Goal: Information Seeking & Learning: Find specific fact

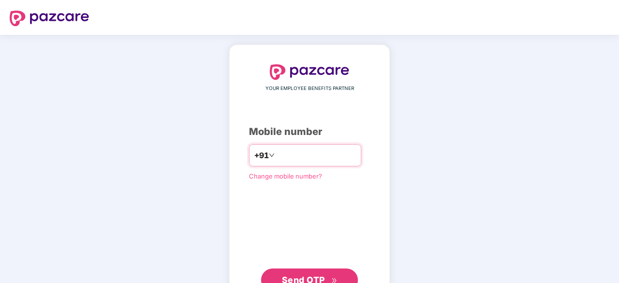
click at [277, 154] on input "number" at bounding box center [316, 156] width 79 height 16
type input "**********"
click at [316, 275] on span "Send OTP" at bounding box center [303, 279] width 43 height 10
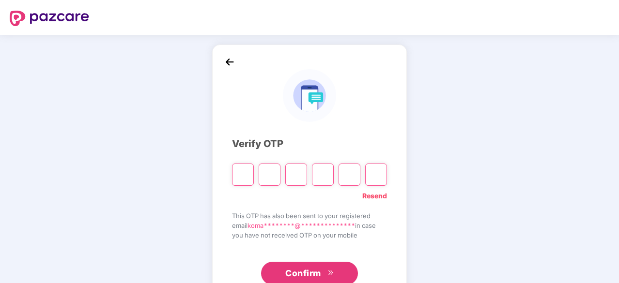
type input "*"
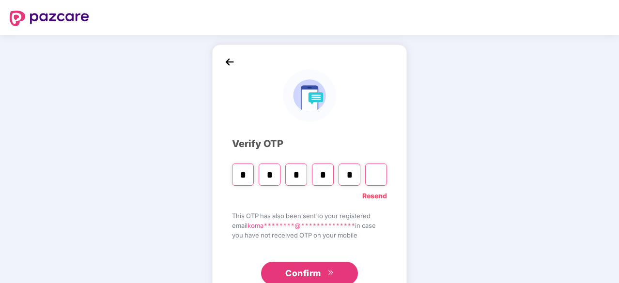
type input "*"
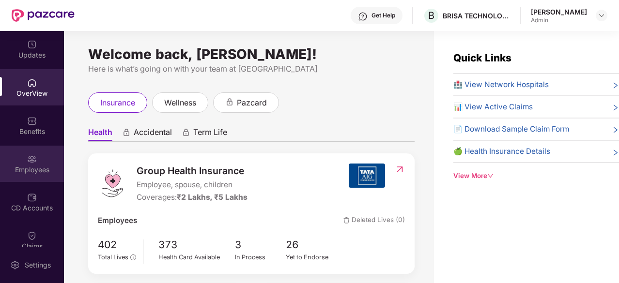
click at [28, 165] on div "Employees" at bounding box center [32, 170] width 64 height 10
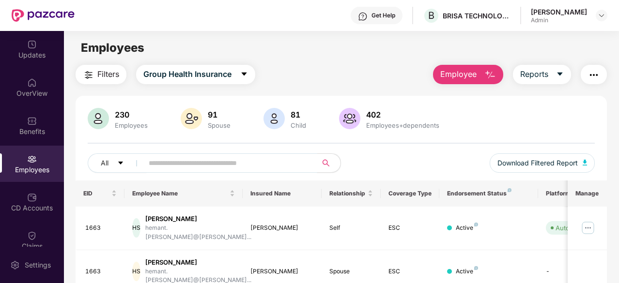
click at [170, 160] on input "text" at bounding box center [226, 163] width 155 height 15
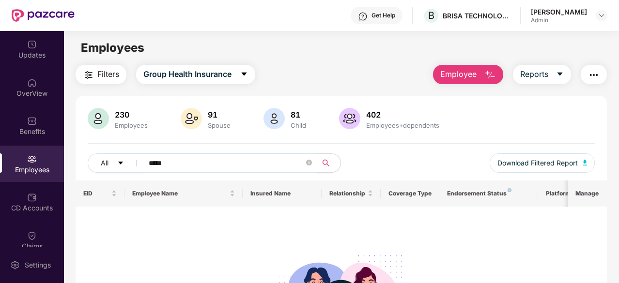
click at [222, 166] on input "*****" at bounding box center [226, 163] width 155 height 15
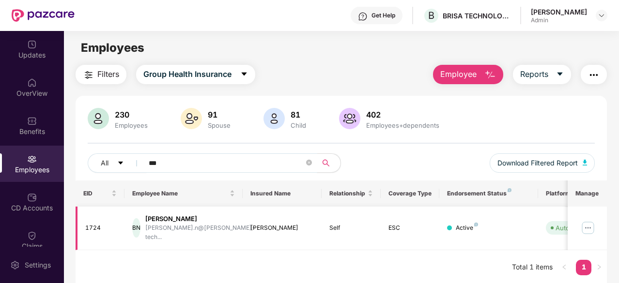
type input "***"
click at [586, 222] on img at bounding box center [588, 228] width 16 height 16
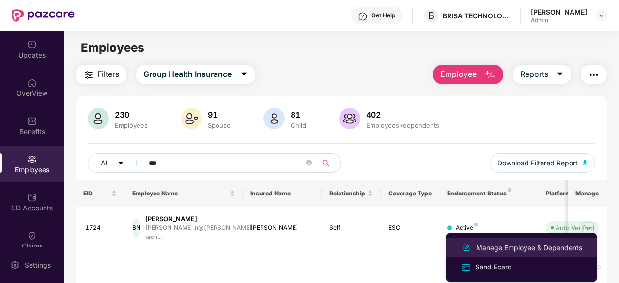
click at [519, 246] on div "Manage Employee & Dependents" at bounding box center [529, 248] width 110 height 11
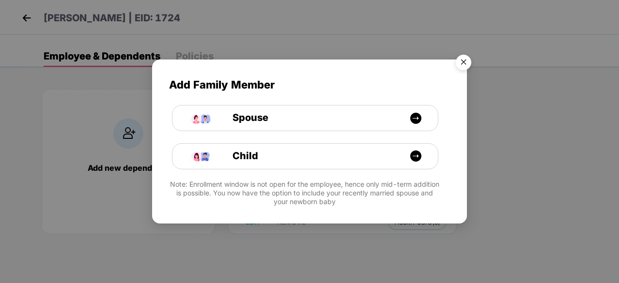
click at [463, 63] on img "Close" at bounding box center [463, 63] width 27 height 27
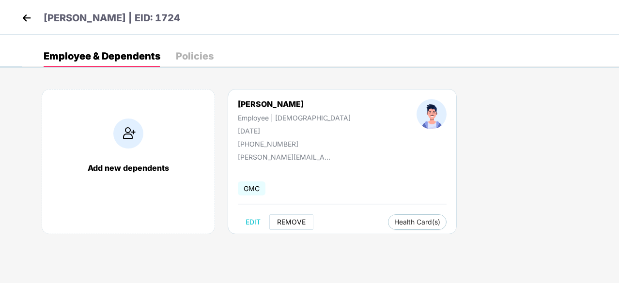
click at [289, 220] on span "REMOVE" at bounding box center [291, 222] width 29 height 8
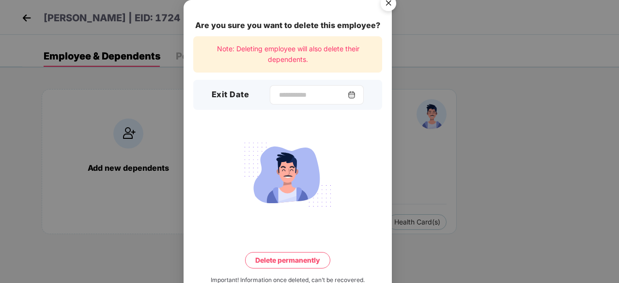
click at [356, 95] on img at bounding box center [352, 95] width 8 height 8
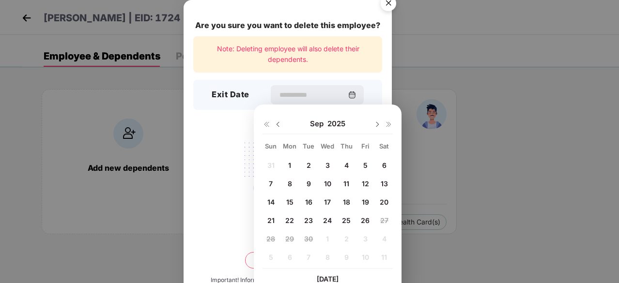
click at [279, 124] on img at bounding box center [278, 125] width 8 height 8
click at [348, 241] on span "28" at bounding box center [346, 239] width 9 height 8
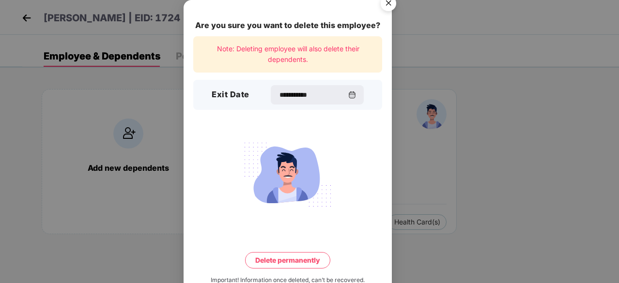
type input "**********"
click at [388, 8] on img "Close" at bounding box center [388, 4] width 27 height 27
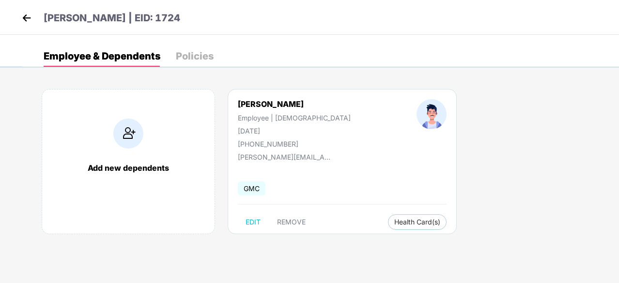
drag, startPoint x: 306, startPoint y: 103, endPoint x: 231, endPoint y: 103, distance: 75.6
click at [231, 103] on div "[PERSON_NAME] Employee | [DEMOGRAPHIC_DATA] [DATE] [PHONE_NUMBER]" at bounding box center [294, 123] width 179 height 49
copy div "[PERSON_NAME]"
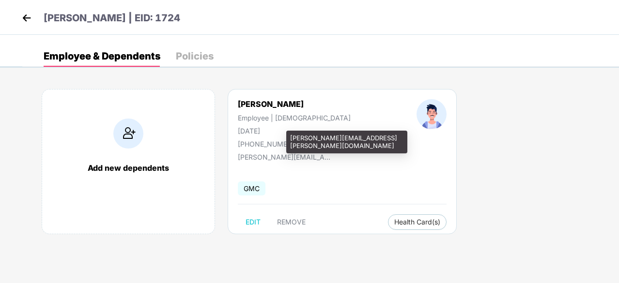
copy div "[PERSON_NAME]"
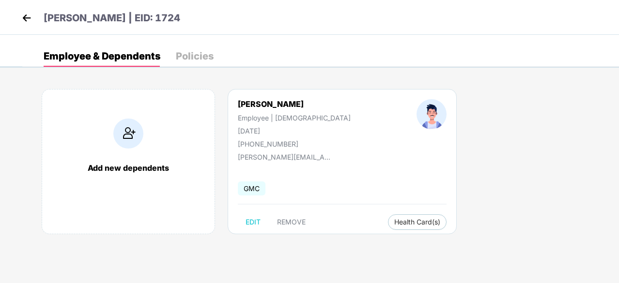
drag, startPoint x: 237, startPoint y: 131, endPoint x: 277, endPoint y: 129, distance: 39.8
click at [277, 129] on div "[PERSON_NAME] Employee | [DEMOGRAPHIC_DATA] [DATE] [PHONE_NUMBER]" at bounding box center [294, 123] width 179 height 49
copy div "[DATE]"
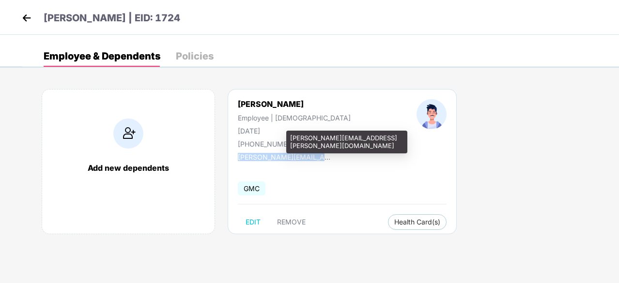
drag, startPoint x: 237, startPoint y: 156, endPoint x: 330, endPoint y: 155, distance: 93.0
click at [330, 155] on div "[PERSON_NAME] Employee | [DEMOGRAPHIC_DATA] [DATE] [PHONE_NUMBER] [PERSON_NAME]…" at bounding box center [342, 161] width 229 height 145
copy div "[PERSON_NAME][EMAIL_ADDRESS][PERSON_NAME][DOMAIN_NAME]"
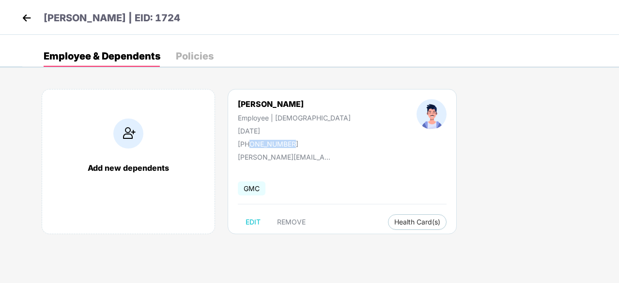
drag, startPoint x: 288, startPoint y: 144, endPoint x: 249, endPoint y: 144, distance: 38.8
click at [249, 144] on div "[PHONE_NUMBER]" at bounding box center [294, 144] width 113 height 8
copy div "9742832139"
click at [289, 217] on button "REMOVE" at bounding box center [291, 223] width 44 height 16
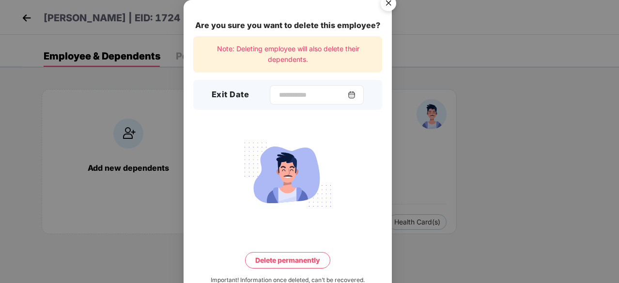
click at [356, 92] on img at bounding box center [352, 95] width 8 height 8
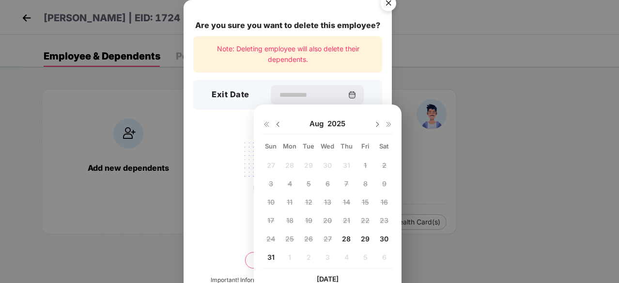
click at [344, 239] on span "28" at bounding box center [346, 239] width 9 height 8
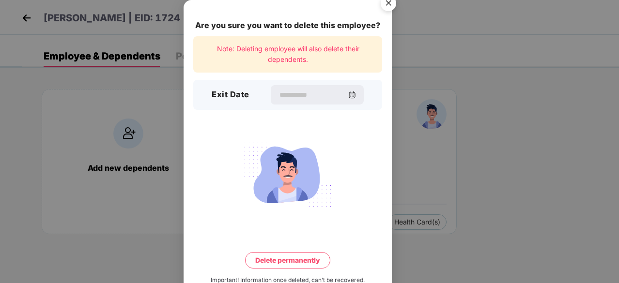
type input "**********"
click at [290, 260] on button "Delete permanently" at bounding box center [287, 260] width 85 height 16
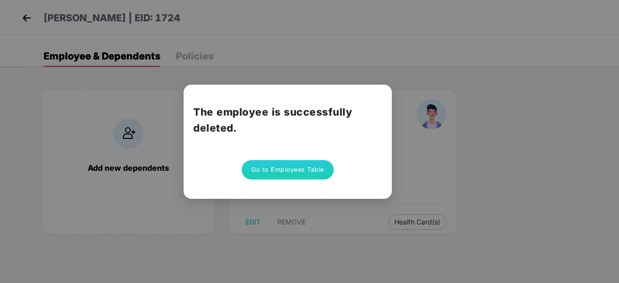
click at [293, 169] on button "Go to Employees Table" at bounding box center [288, 169] width 92 height 19
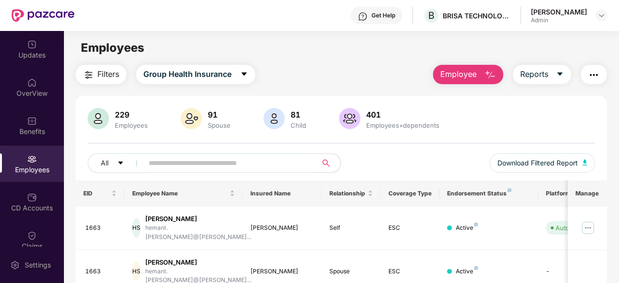
click at [226, 164] on input "text" at bounding box center [226, 163] width 155 height 15
click at [458, 71] on span "Employee" at bounding box center [458, 74] width 36 height 12
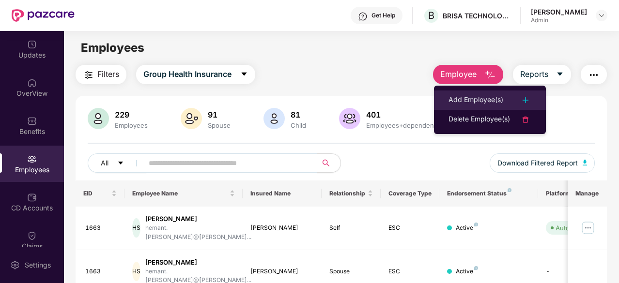
click at [473, 98] on div "Add Employee(s)" at bounding box center [476, 100] width 55 height 12
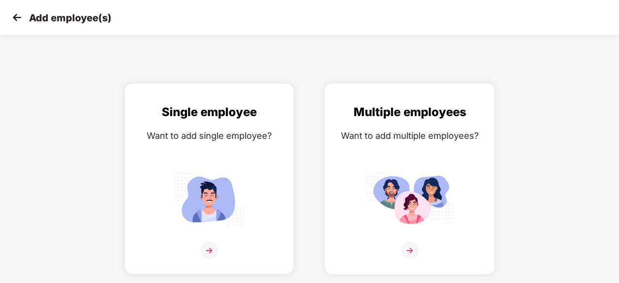
click at [424, 205] on img at bounding box center [409, 199] width 87 height 61
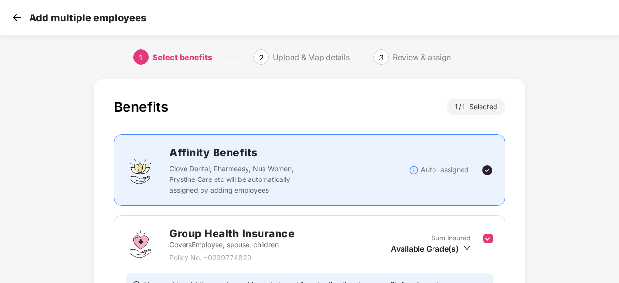
scroll to position [106, 0]
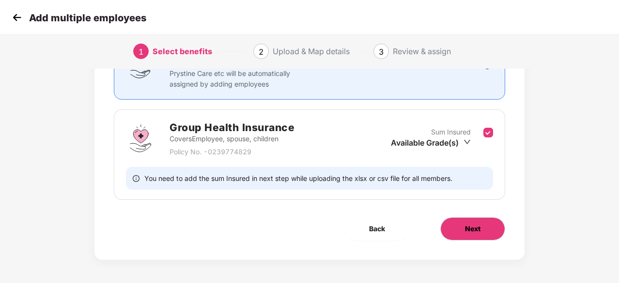
click at [473, 236] on button "Next" at bounding box center [472, 228] width 65 height 23
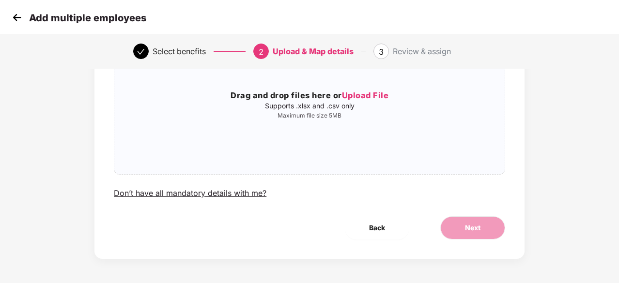
scroll to position [0, 0]
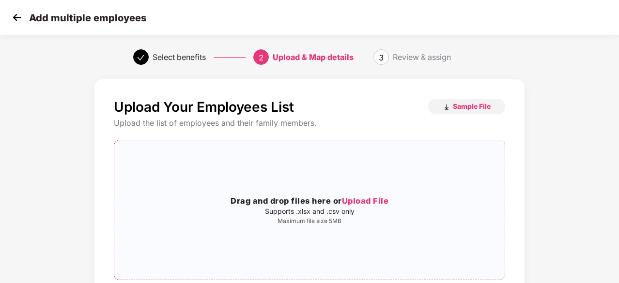
click at [304, 203] on h3 "Drag and drop files here or Upload File" at bounding box center [309, 201] width 390 height 13
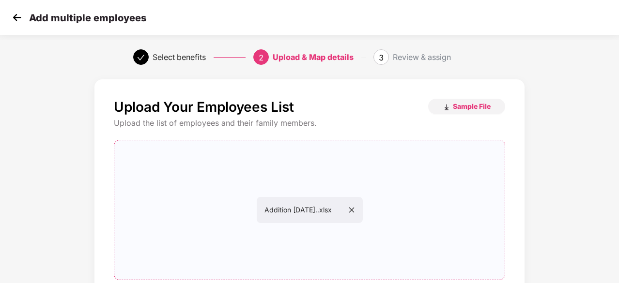
scroll to position [106, 0]
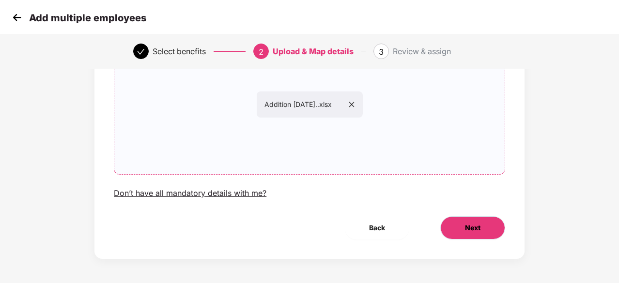
click at [468, 235] on button "Next" at bounding box center [472, 228] width 65 height 23
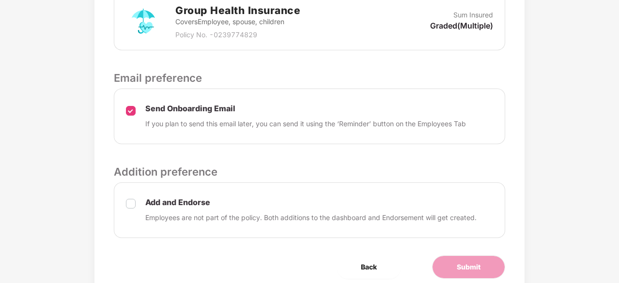
scroll to position [321, 0]
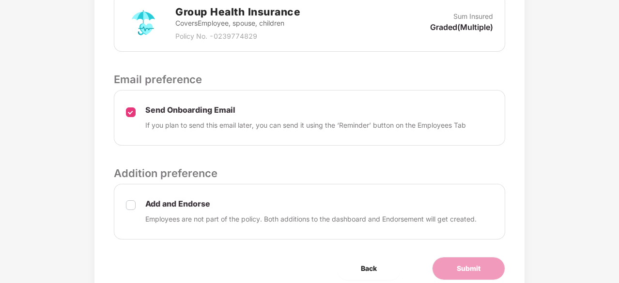
click at [127, 209] on label at bounding box center [131, 212] width 10 height 26
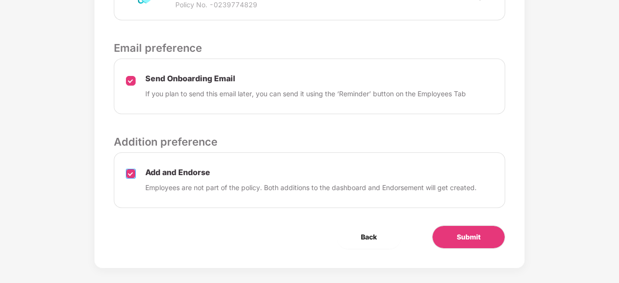
scroll to position [359, 0]
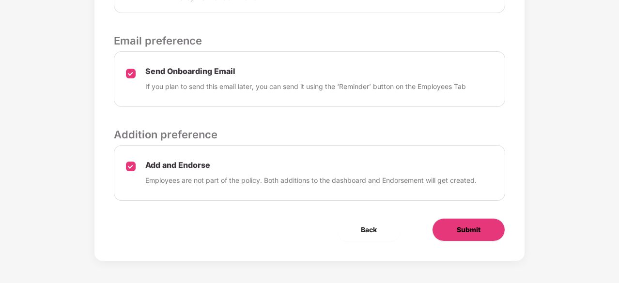
click at [447, 226] on button "Submit" at bounding box center [468, 229] width 73 height 23
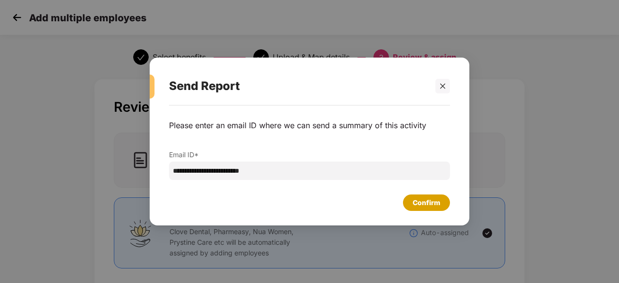
click at [423, 198] on div "Confirm" at bounding box center [427, 203] width 28 height 11
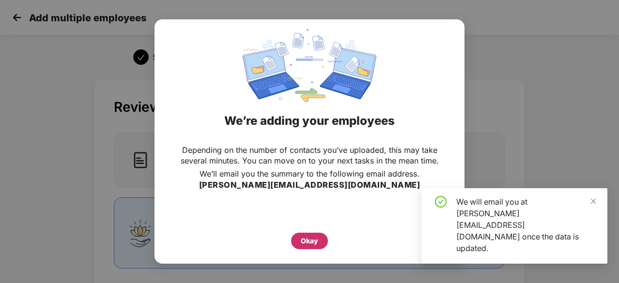
click at [308, 236] on div "Okay" at bounding box center [309, 241] width 17 height 11
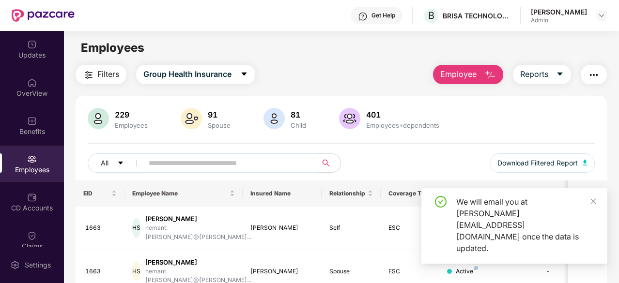
click at [165, 164] on input "text" at bounding box center [226, 163] width 155 height 15
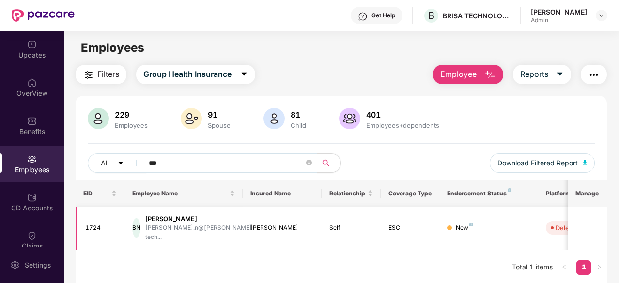
click at [184, 221] on div "[PERSON_NAME]" at bounding box center [200, 219] width 110 height 9
click at [455, 224] on div "New" at bounding box center [488, 228] width 83 height 9
click at [171, 220] on div "[PERSON_NAME]" at bounding box center [200, 219] width 110 height 9
click at [139, 224] on div "BN" at bounding box center [136, 227] width 8 height 19
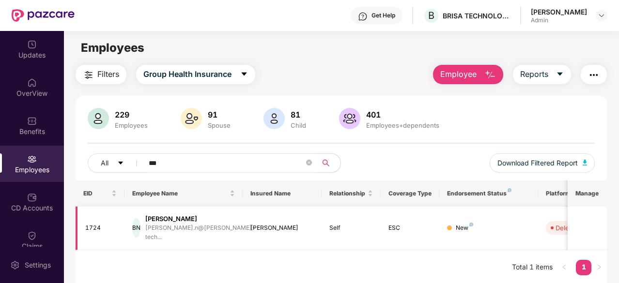
click at [173, 221] on div "[PERSON_NAME]" at bounding box center [200, 219] width 110 height 9
click at [433, 228] on td "ESC" at bounding box center [410, 229] width 59 height 44
drag, startPoint x: 177, startPoint y: 163, endPoint x: 87, endPoint y: 169, distance: 90.3
click at [88, 169] on div "All ***" at bounding box center [215, 163] width 254 height 19
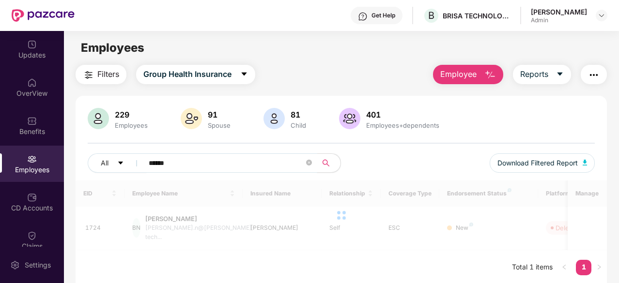
type input "******"
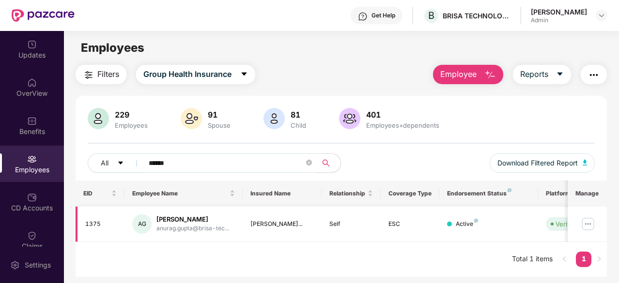
click at [180, 219] on div "[PERSON_NAME]" at bounding box center [192, 219] width 73 height 9
click at [591, 219] on img at bounding box center [588, 225] width 16 height 16
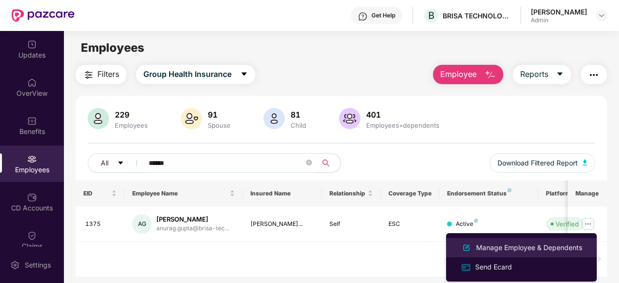
click at [524, 245] on div "Manage Employee & Dependents" at bounding box center [529, 248] width 110 height 11
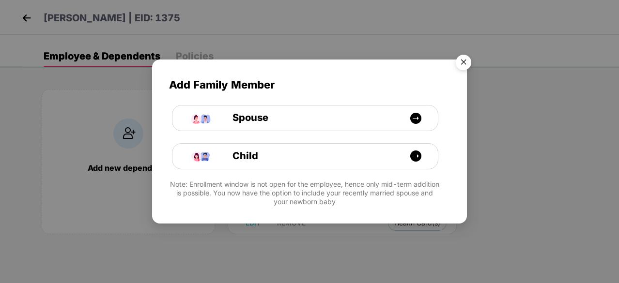
click at [463, 60] on img "Close" at bounding box center [463, 63] width 27 height 27
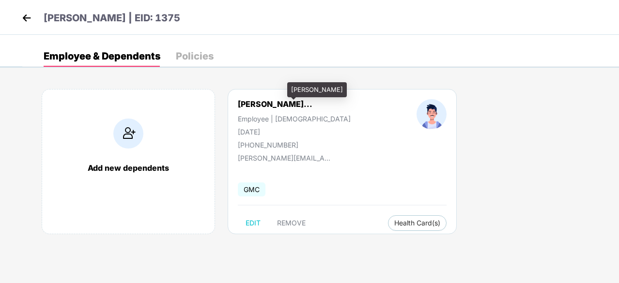
drag, startPoint x: 239, startPoint y: 102, endPoint x: 330, endPoint y: 105, distance: 91.1
click at [312, 105] on div "[PERSON_NAME]..." at bounding box center [275, 104] width 75 height 10
copy div "[PERSON_NAME]."
drag, startPoint x: 237, startPoint y: 132, endPoint x: 281, endPoint y: 129, distance: 44.2
click at [281, 129] on div "[PERSON_NAME]... Employee | [DEMOGRAPHIC_DATA] [DATE] [PHONE_NUMBER]" at bounding box center [294, 124] width 179 height 50
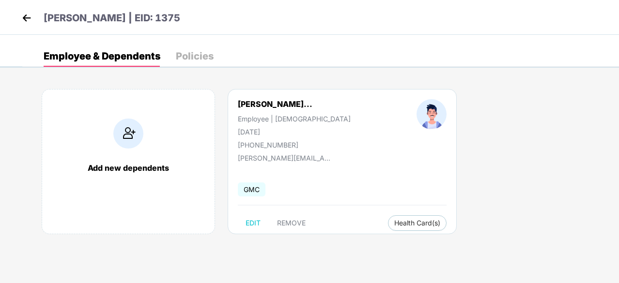
copy div "[DATE]"
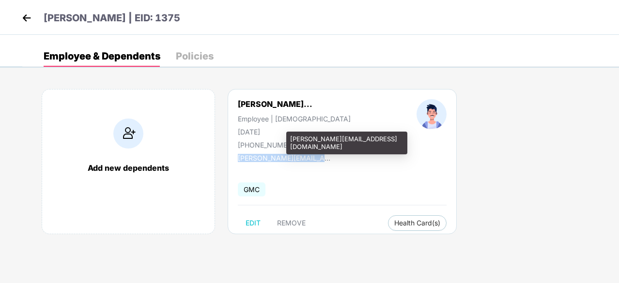
drag, startPoint x: 237, startPoint y: 157, endPoint x: 325, endPoint y: 160, distance: 87.2
click at [325, 160] on div "[PERSON_NAME][EMAIL_ADDRESS][DOMAIN_NAME]" at bounding box center [286, 158] width 97 height 8
copy div "anurag.gupta@brisa-tech.c"
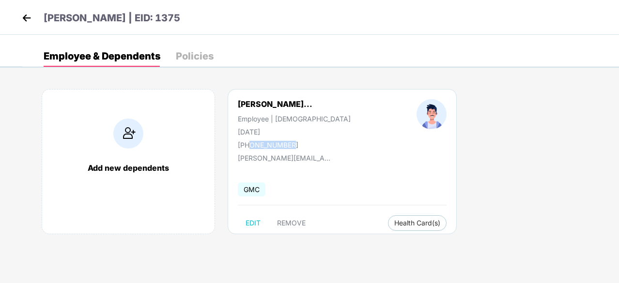
drag, startPoint x: 291, startPoint y: 145, endPoint x: 248, endPoint y: 143, distance: 43.1
click at [248, 143] on div "[PHONE_NUMBER]" at bounding box center [294, 145] width 113 height 8
copy div "9921620720"
drag, startPoint x: 198, startPoint y: 20, endPoint x: 224, endPoint y: 20, distance: 26.2
click at [224, 20] on div "[PERSON_NAME] | EID: 1375" at bounding box center [309, 17] width 619 height 35
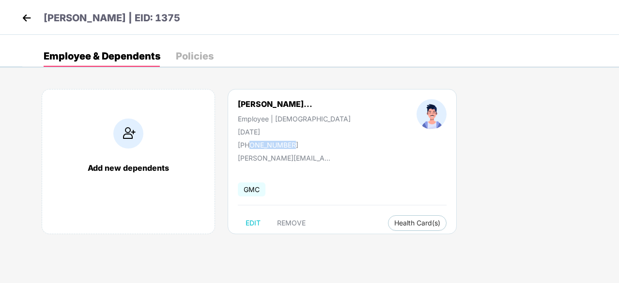
click at [28, 22] on img at bounding box center [26, 18] width 15 height 15
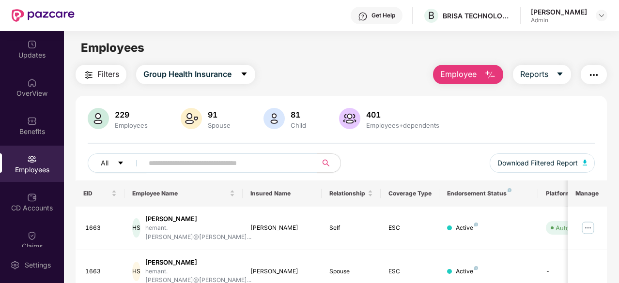
click at [250, 158] on input "text" at bounding box center [226, 163] width 155 height 15
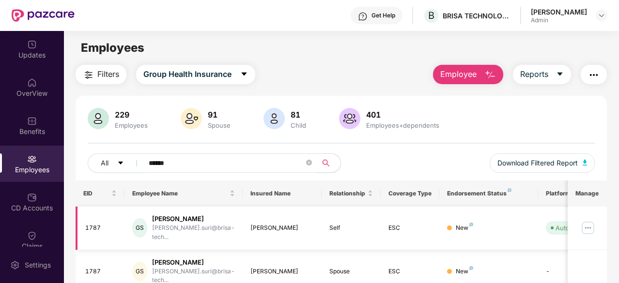
type input "******"
click at [591, 225] on img at bounding box center [588, 228] width 16 height 16
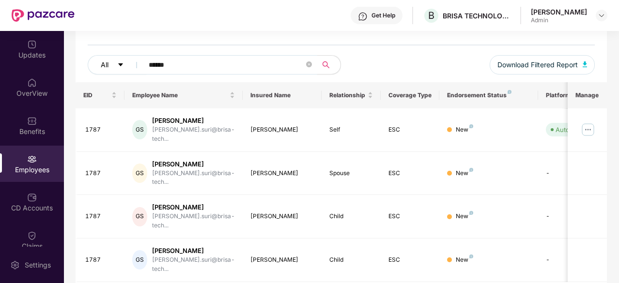
drag, startPoint x: 184, startPoint y: 67, endPoint x: 109, endPoint y: 73, distance: 74.9
click at [109, 73] on div "All ******" at bounding box center [215, 64] width 254 height 19
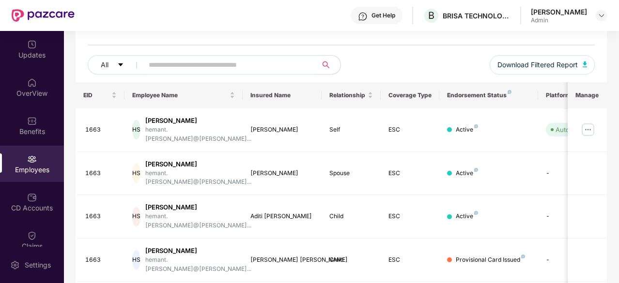
click at [178, 62] on input "text" at bounding box center [226, 65] width 155 height 15
type input "**********"
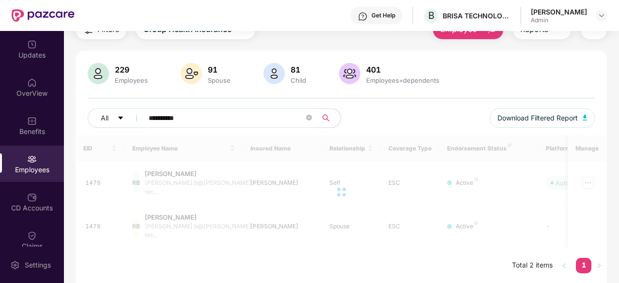
scroll to position [31, 0]
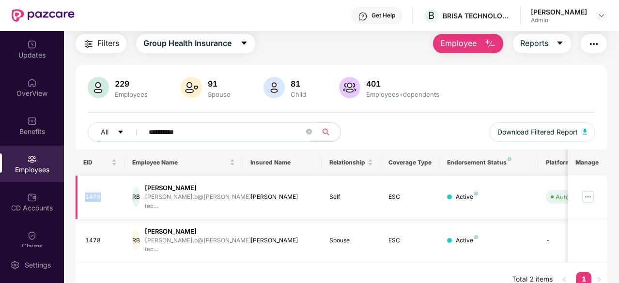
drag, startPoint x: 101, startPoint y: 192, endPoint x: 83, endPoint y: 194, distance: 17.5
click at [83, 194] on td "1478" at bounding box center [100, 198] width 49 height 44
copy div "1478"
click at [588, 194] on img at bounding box center [588, 197] width 16 height 16
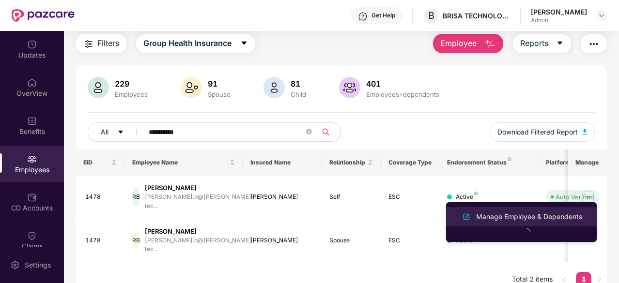
click at [536, 212] on div "Manage Employee & Dependents" at bounding box center [529, 217] width 110 height 11
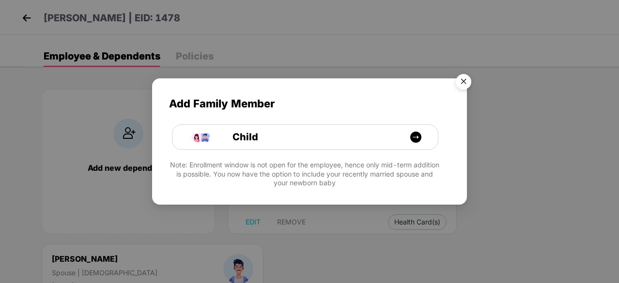
click at [462, 81] on img "Close" at bounding box center [463, 83] width 27 height 27
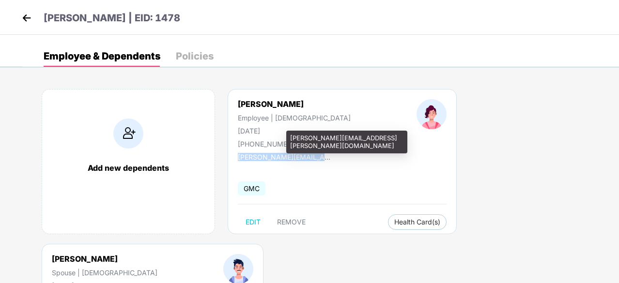
drag, startPoint x: 335, startPoint y: 160, endPoint x: 237, endPoint y: 158, distance: 97.9
click at [237, 158] on div "[PERSON_NAME] | [DEMOGRAPHIC_DATA] [DATE] [PHONE_NUMBER] [PERSON_NAME][EMAIL_AD…" at bounding box center [342, 161] width 229 height 145
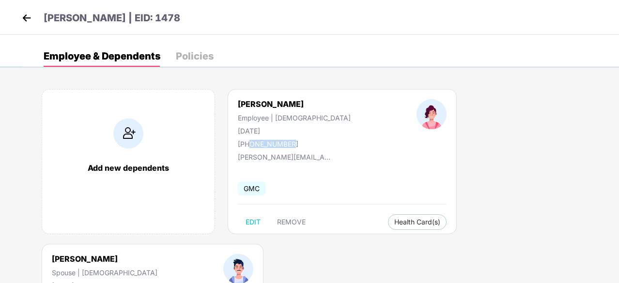
drag, startPoint x: 291, startPoint y: 144, endPoint x: 249, endPoint y: 140, distance: 41.4
click at [249, 140] on div "[PHONE_NUMBER]" at bounding box center [294, 144] width 113 height 8
click at [29, 16] on img at bounding box center [26, 18] width 15 height 15
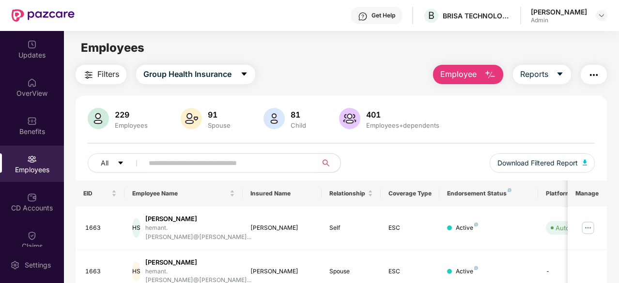
click at [229, 169] on input "text" at bounding box center [226, 163] width 155 height 15
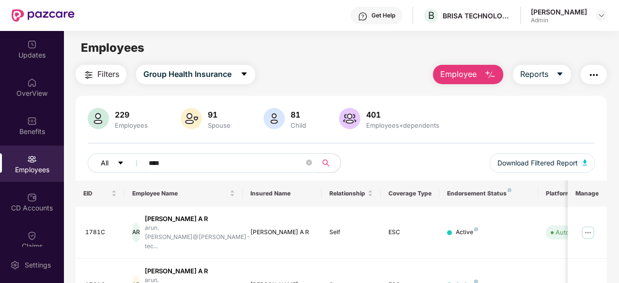
drag, startPoint x: 206, startPoint y: 161, endPoint x: 101, endPoint y: 171, distance: 105.6
click at [101, 171] on div "All ****" at bounding box center [215, 163] width 254 height 19
paste input "********"
type input "**********"
